Goal: Task Accomplishment & Management: Complete application form

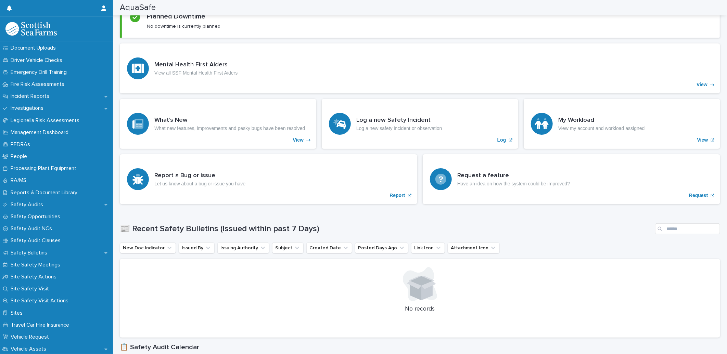
scroll to position [452, 0]
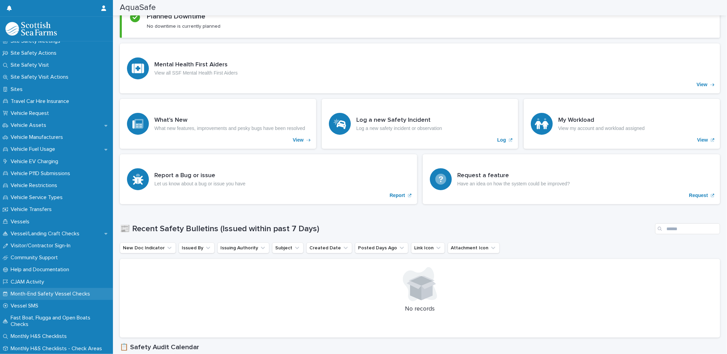
click at [60, 289] on div "Month-End Safety Vessel Checks" at bounding box center [56, 294] width 113 height 12
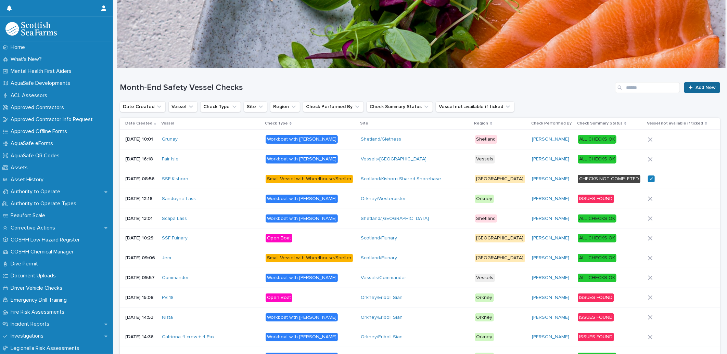
click at [690, 84] on link "Add New" at bounding box center [702, 87] width 36 height 11
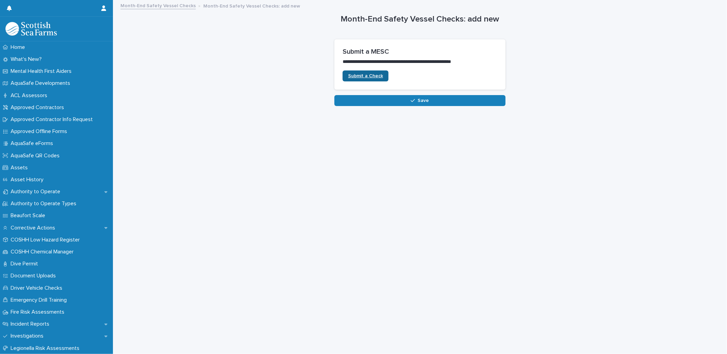
click at [359, 76] on span "Submit a Check" at bounding box center [365, 76] width 35 height 5
click at [348, 78] on span "Submit a Check" at bounding box center [365, 76] width 35 height 5
